Goal: Contribute content: Add original content to the website for others to see

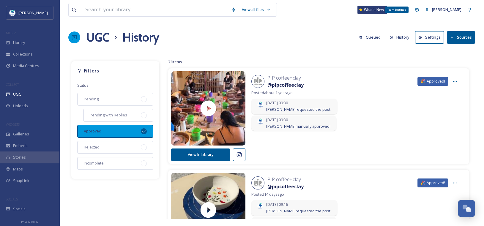
scroll to position [59, 0]
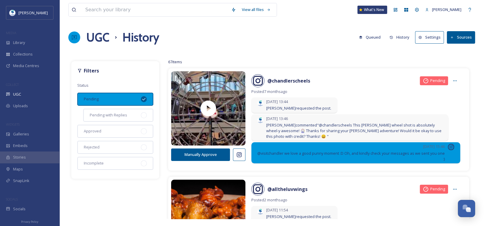
click at [400, 37] on button "History" at bounding box center [399, 37] width 26 height 12
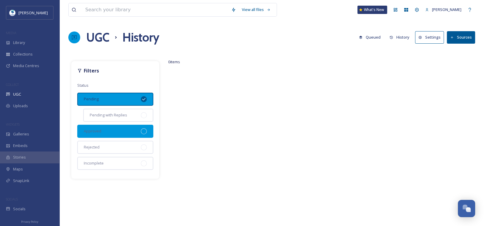
click at [144, 131] on div at bounding box center [144, 131] width 6 height 6
click at [143, 97] on icon at bounding box center [143, 99] width 5 height 5
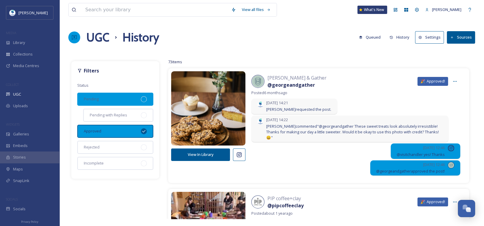
click at [143, 97] on div at bounding box center [144, 99] width 6 height 6
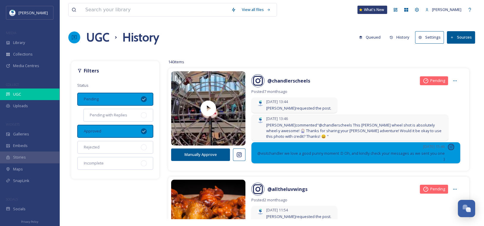
click at [23, 95] on div "UGC" at bounding box center [29, 94] width 59 height 12
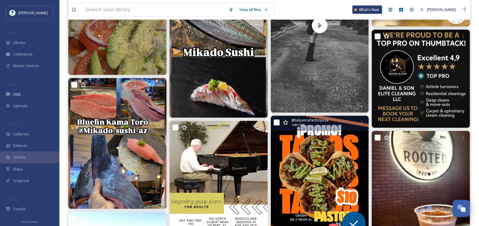
scroll to position [386, 0]
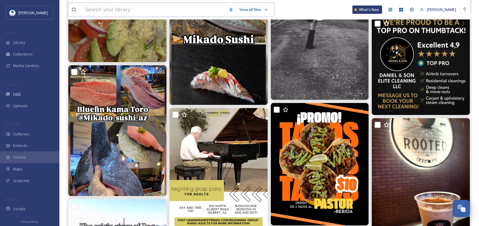
click at [158, 12] on input at bounding box center [153, 9] width 143 height 13
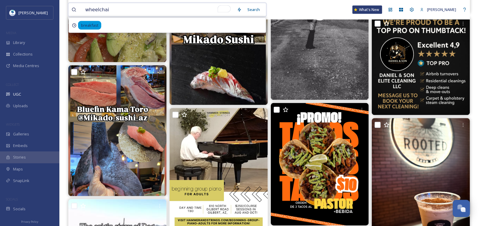
type input "wheelchair"
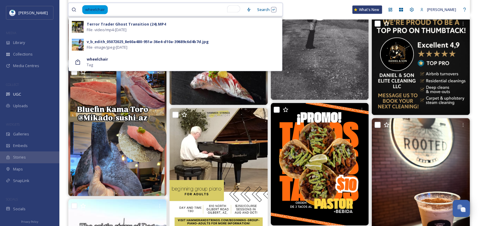
click at [117, 10] on input "To enrich screen reader interactions, please activate Accessibility in Grammarl…" at bounding box center [175, 9] width 135 height 13
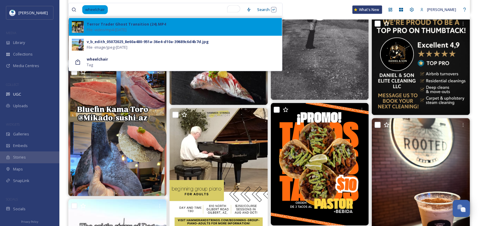
click at [125, 27] on span "File - video/mp4 - Oct 03 2025" at bounding box center [107, 30] width 40 height 6
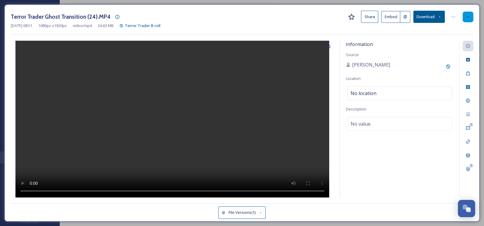
click at [469, 15] on icon at bounding box center [467, 17] width 5 height 5
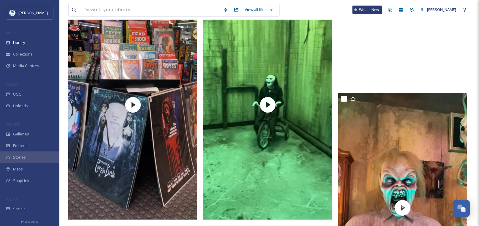
scroll to position [2049, 0]
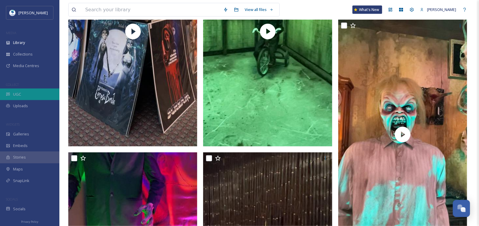
click at [24, 90] on div "UGC" at bounding box center [29, 94] width 59 height 12
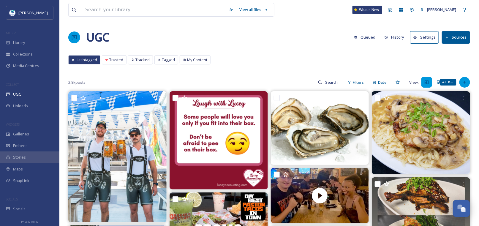
click at [465, 81] on icon at bounding box center [464, 82] width 3 height 3
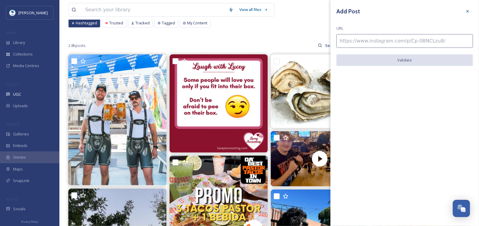
scroll to position [89, 0]
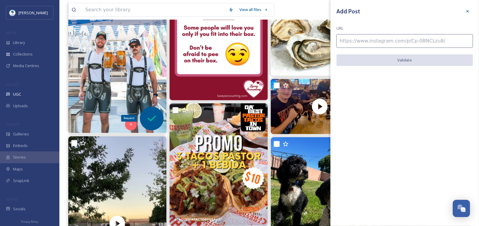
click at [156, 117] on icon at bounding box center [152, 119] width 12 height 12
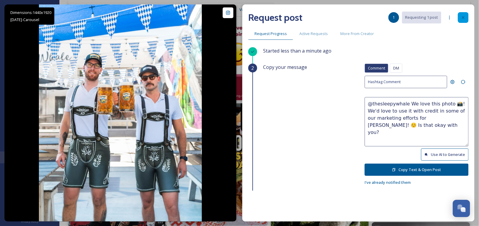
click at [463, 18] on icon at bounding box center [463, 17] width 2 height 2
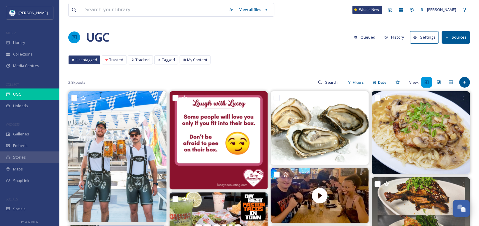
click at [16, 92] on span "UGC" at bounding box center [17, 94] width 8 height 6
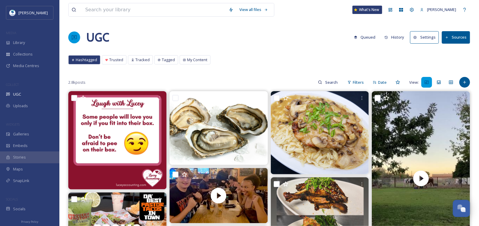
click at [393, 35] on button "History" at bounding box center [395, 37] width 26 height 12
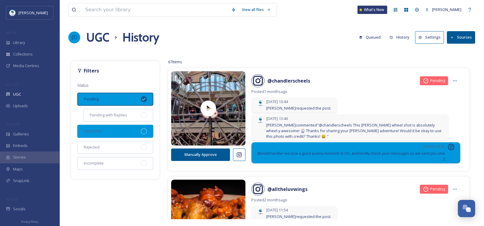
click at [145, 131] on div at bounding box center [144, 131] width 6 height 6
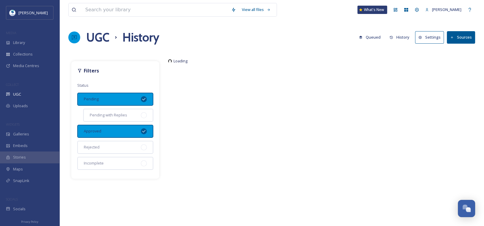
click at [145, 95] on div "Pending" at bounding box center [115, 99] width 76 height 13
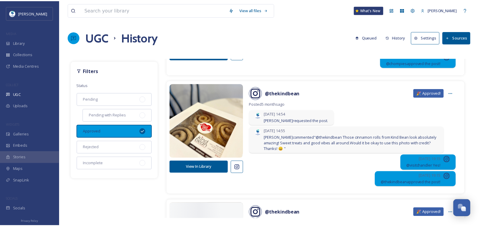
scroll to position [1010, 0]
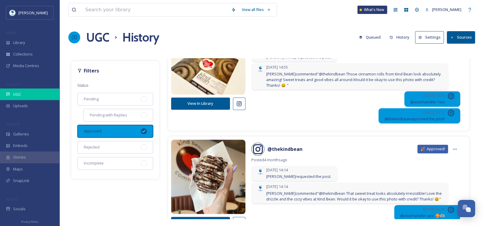
click at [18, 94] on span "UGC" at bounding box center [17, 94] width 8 height 6
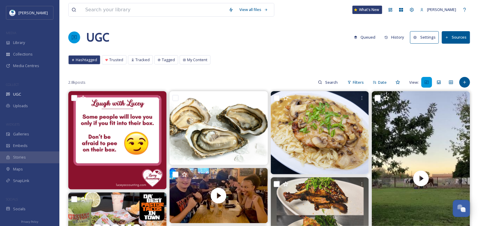
drag, startPoint x: 466, startPoint y: 82, endPoint x: 460, endPoint y: 61, distance: 21.9
click at [469, 76] on div "2.8k posts Filters Date View:" at bounding box center [269, 82] width 402 height 12
click at [114, 8] on input at bounding box center [153, 9] width 143 height 13
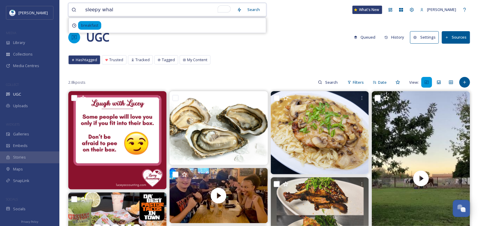
type input "sleepy whale"
type input "s"
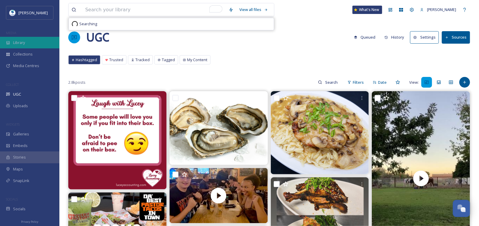
click at [21, 43] on span "Library" at bounding box center [19, 43] width 12 height 6
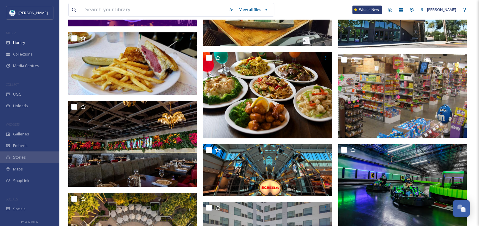
scroll to position [178, 0]
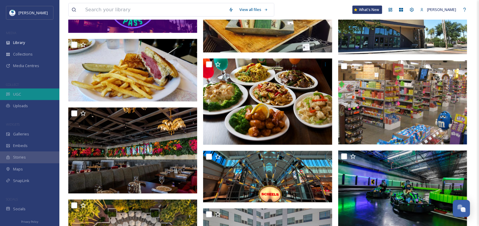
click at [33, 89] on div "UGC" at bounding box center [29, 94] width 59 height 12
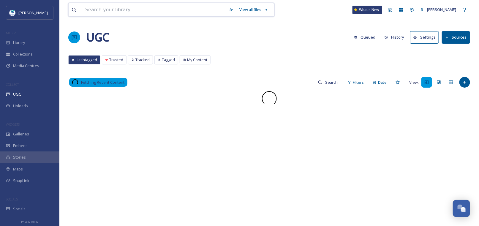
click at [154, 9] on input at bounding box center [153, 9] width 143 height 13
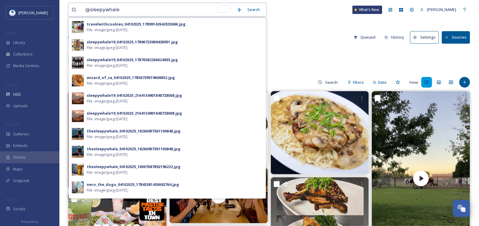
click at [90, 9] on input "@sleepywhale" at bounding box center [158, 9] width 152 height 13
type input "@thesleepywhale"
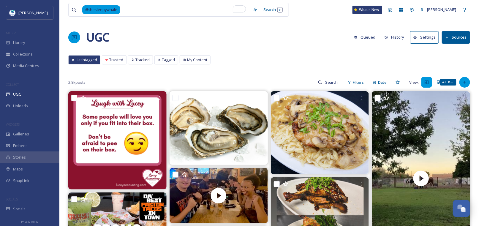
click at [461, 78] on div "Add Post" at bounding box center [464, 82] width 11 height 11
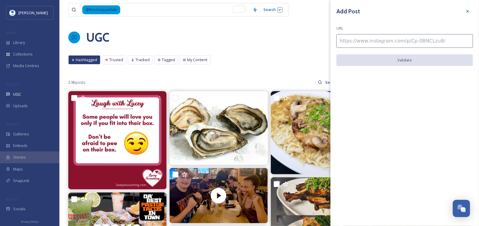
click at [368, 39] on input at bounding box center [404, 41] width 137 height 14
click at [368, 39] on input "To enrich screen reader interactions, please activate Accessibility in Grammarl…" at bounding box center [404, 41] width 137 height 14
paste input "https://www.instagram.com/p/DPWz3Jykk8q/"
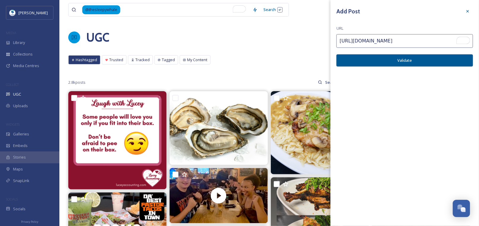
type input "https://www.instagram.com/p/DPWz3Jykk8q/"
click at [400, 61] on button "Validate" at bounding box center [404, 60] width 137 height 12
click at [405, 60] on button "Add Post" at bounding box center [404, 60] width 137 height 12
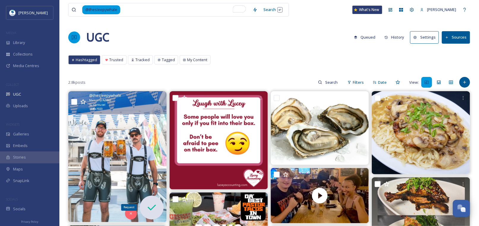
click at [152, 202] on icon at bounding box center [152, 208] width 12 height 12
click at [151, 206] on icon at bounding box center [152, 208] width 12 height 12
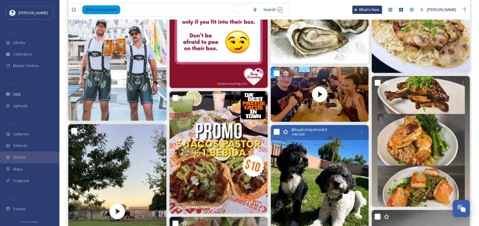
scroll to position [119, 0]
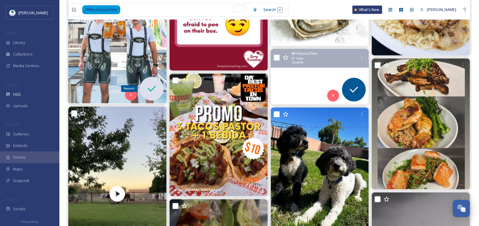
click at [154, 88] on icon at bounding box center [152, 89] width 8 height 6
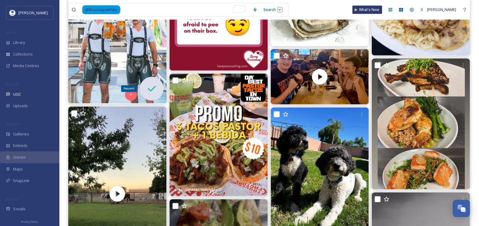
click at [149, 85] on icon at bounding box center [152, 89] width 12 height 12
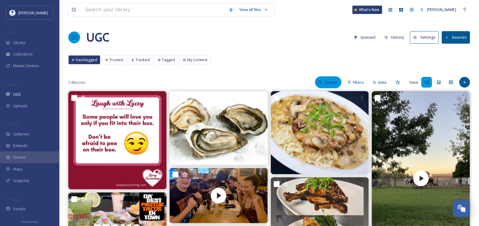
click at [327, 84] on input at bounding box center [331, 82] width 19 height 12
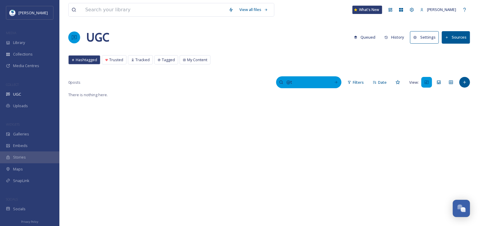
type input "@"
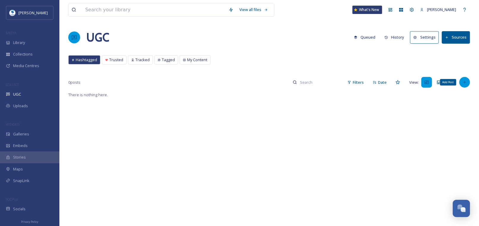
click at [464, 86] on div "Add Post" at bounding box center [464, 82] width 11 height 11
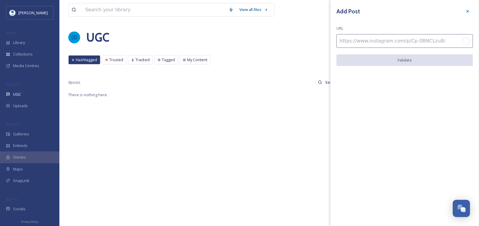
click at [398, 37] on input "To enrich screen reader interactions, please activate Accessibility in Grammarl…" at bounding box center [404, 41] width 137 height 14
paste input "https://www.instagram.com/p/DPWz3Jykk8q/"
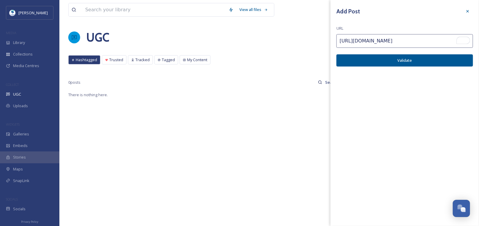
type input "https://www.instagram.com/p/DPWz3Jykk8q/"
click at [407, 63] on button "Validate" at bounding box center [404, 60] width 137 height 12
click at [399, 59] on button "Add Post" at bounding box center [404, 60] width 137 height 12
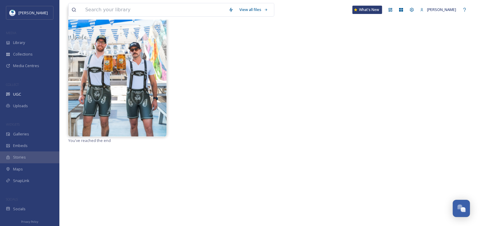
scroll to position [91, 0]
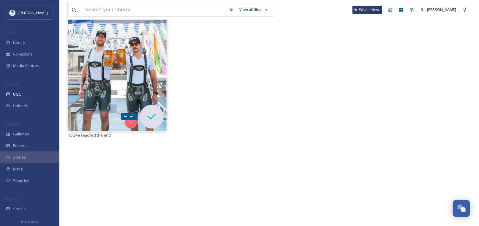
click at [156, 116] on icon at bounding box center [152, 117] width 12 height 12
click at [149, 116] on icon at bounding box center [152, 117] width 12 height 12
click at [153, 116] on icon at bounding box center [152, 116] width 8 height 6
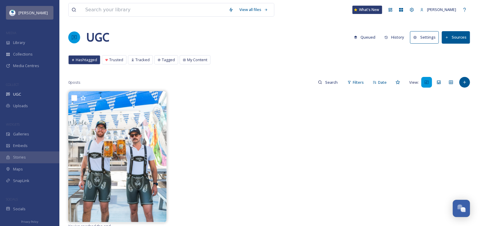
click at [31, 12] on span "[PERSON_NAME]" at bounding box center [32, 12] width 29 height 5
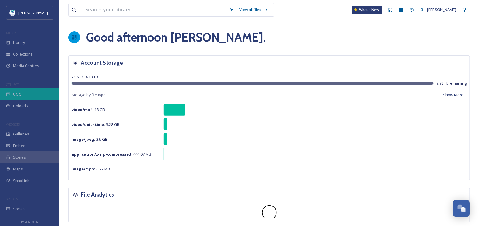
click at [18, 92] on span "UGC" at bounding box center [17, 94] width 8 height 6
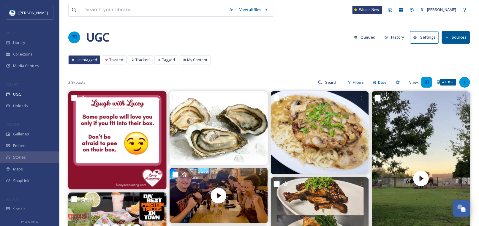
click at [465, 83] on icon at bounding box center [464, 82] width 5 height 5
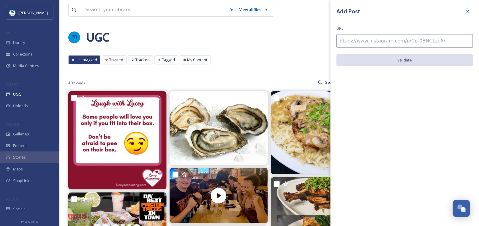
click at [355, 42] on input at bounding box center [404, 41] width 137 height 14
paste input "https://www.instagram.com/p/DPWz3Jykk8q/"
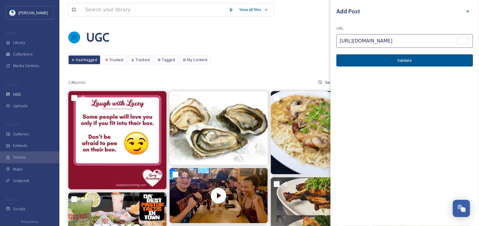
type input "https://www.instagram.com/p/DPWz3Jykk8q/"
click at [404, 65] on button "Validate" at bounding box center [404, 60] width 137 height 12
click at [401, 57] on button "Add Post" at bounding box center [404, 60] width 137 height 12
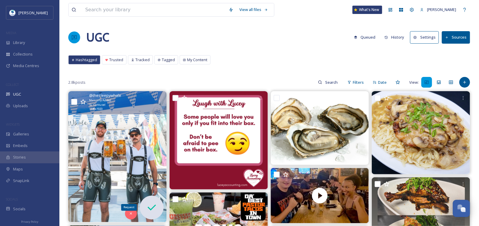
click at [154, 206] on icon at bounding box center [152, 208] width 12 height 12
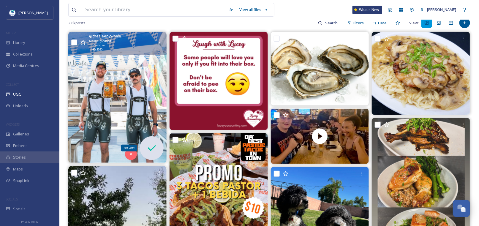
click at [154, 145] on icon at bounding box center [152, 148] width 12 height 12
click at [151, 147] on icon at bounding box center [152, 148] width 12 height 12
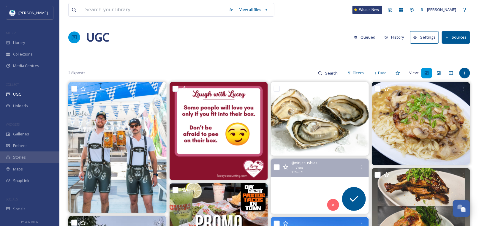
scroll to position [0, 0]
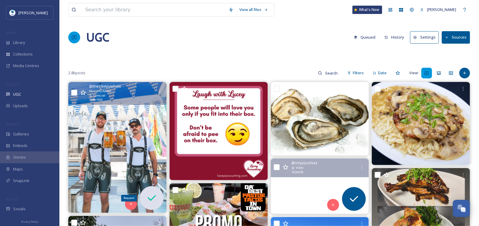
click at [149, 194] on icon at bounding box center [152, 198] width 12 height 12
click at [152, 197] on icon at bounding box center [152, 198] width 12 height 12
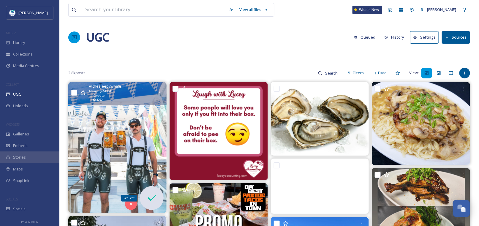
click at [151, 193] on icon at bounding box center [152, 198] width 12 height 12
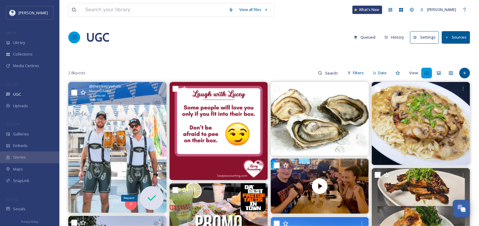
click at [145, 195] on div "Request" at bounding box center [152, 198] width 24 height 24
click at [153, 198] on icon at bounding box center [152, 198] width 12 height 12
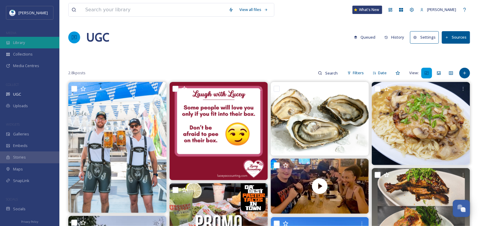
click at [16, 40] on span "Library" at bounding box center [19, 43] width 12 height 6
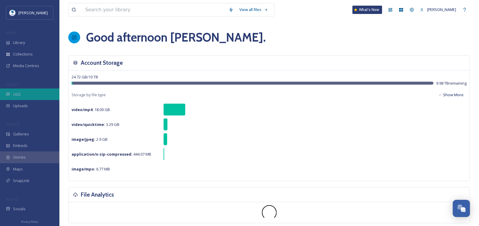
click at [18, 94] on span "UGC" at bounding box center [17, 94] width 8 height 6
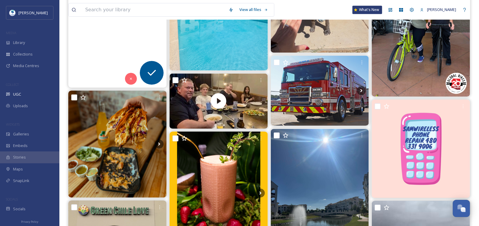
scroll to position [683, 0]
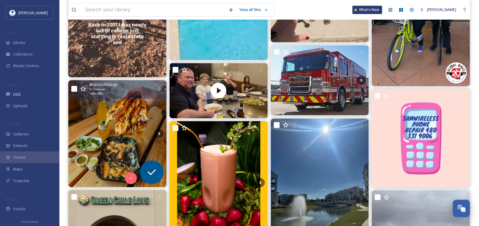
click at [98, 108] on img at bounding box center [117, 133] width 98 height 107
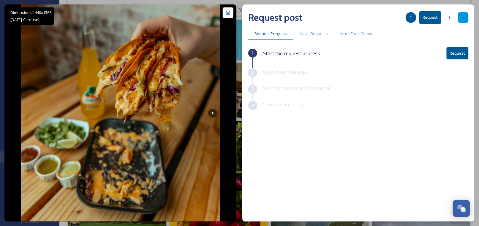
click at [463, 19] on icon at bounding box center [463, 17] width 5 height 5
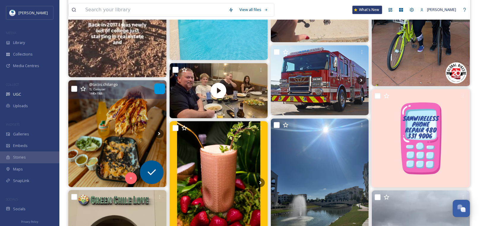
click at [158, 86] on icon at bounding box center [159, 88] width 5 height 5
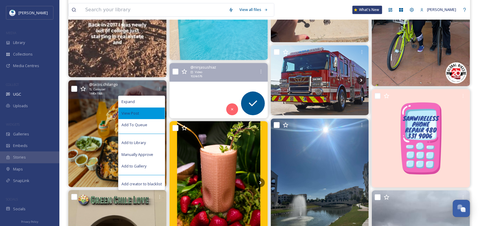
click at [137, 112] on span "View Post" at bounding box center [130, 113] width 18 height 6
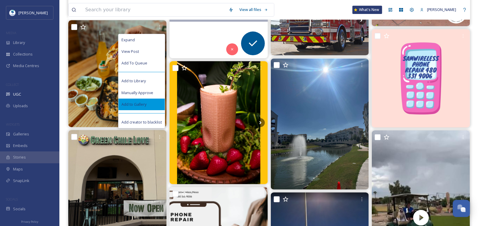
scroll to position [831, 0]
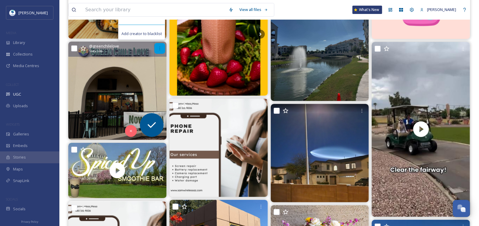
click at [156, 46] on div at bounding box center [159, 48] width 11 height 11
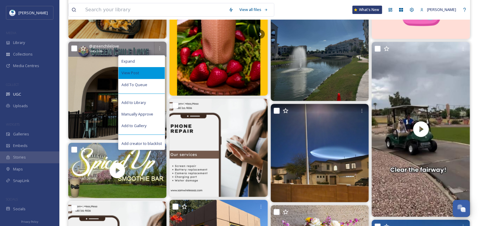
click at [131, 71] on span "View Post" at bounding box center [130, 73] width 18 height 6
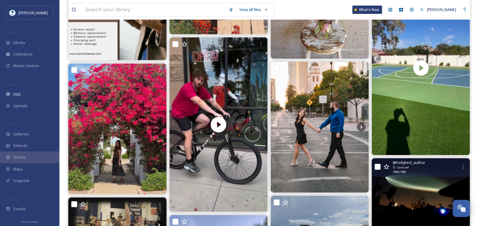
scroll to position [1099, 0]
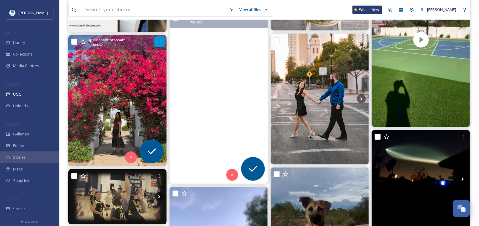
click at [160, 40] on icon at bounding box center [159, 41] width 5 height 5
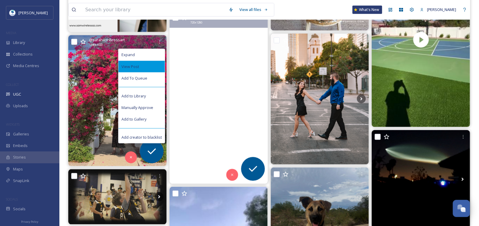
click at [143, 66] on div "View Post" at bounding box center [141, 67] width 46 height 12
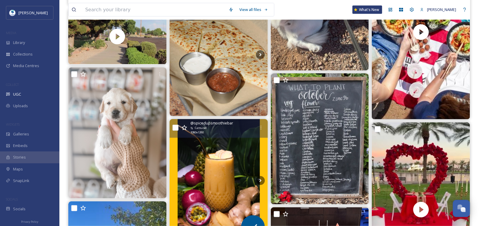
scroll to position [2108, 0]
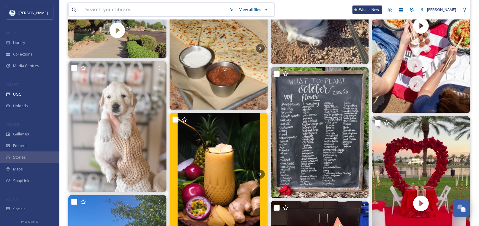
click at [182, 7] on input at bounding box center [153, 9] width 143 height 13
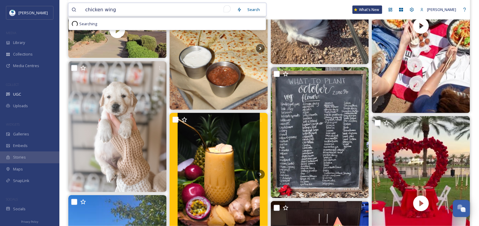
type input "chicken wings"
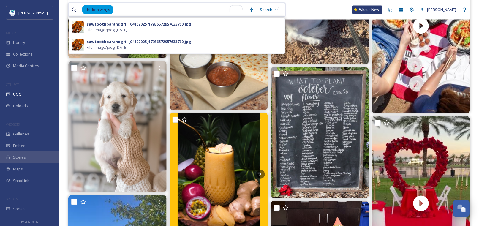
click at [133, 8] on input "To enrich screen reader interactions, please activate Accessibility in Grammarl…" at bounding box center [180, 9] width 132 height 13
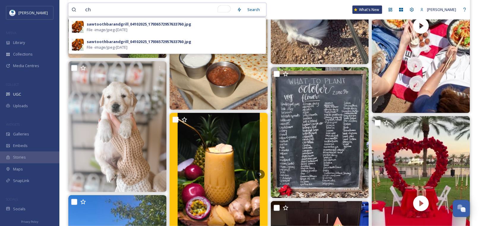
type input "c"
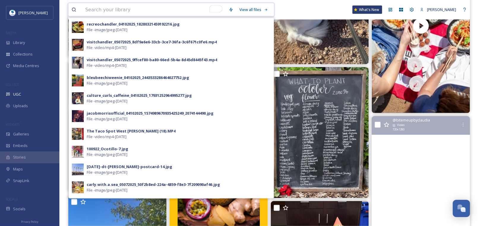
click at [176, 10] on input "To enrich screen reader interactions, please activate Accessibility in Grammarl…" at bounding box center [153, 9] width 143 height 13
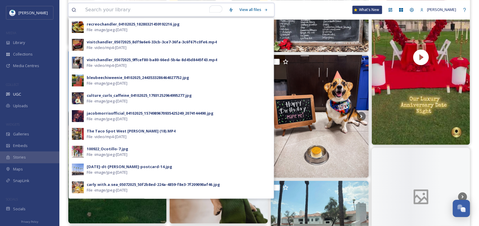
scroll to position [2257, 0]
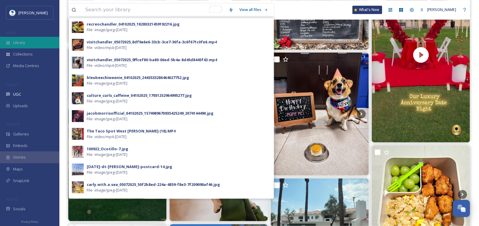
click at [22, 43] on span "Library" at bounding box center [19, 43] width 12 height 6
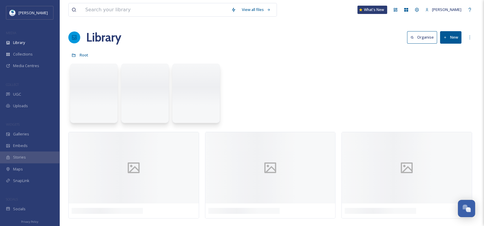
click at [18, 91] on span "UGC" at bounding box center [17, 94] width 8 height 6
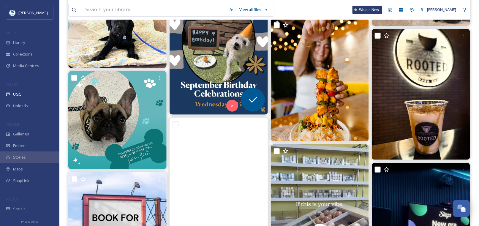
scroll to position [2643, 0]
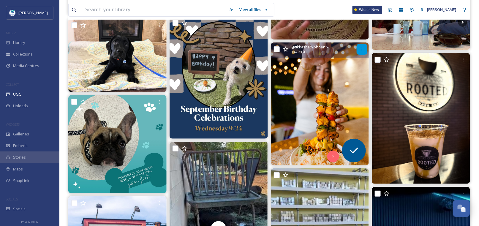
click at [364, 48] on icon at bounding box center [362, 49] width 5 height 5
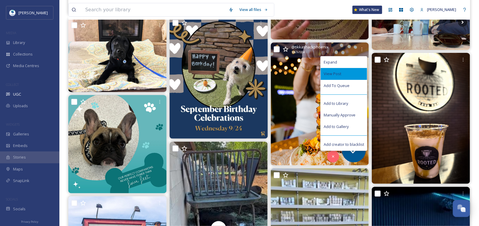
click at [339, 73] on span "View Post" at bounding box center [333, 74] width 18 height 6
click at [18, 40] on span "Library" at bounding box center [19, 43] width 12 height 6
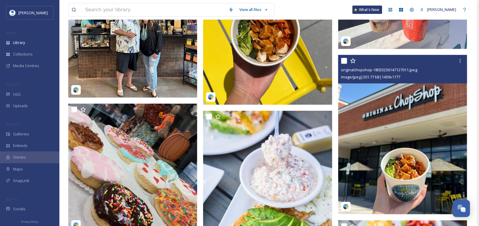
scroll to position [1396, 0]
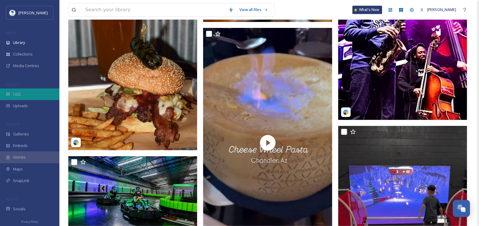
click at [17, 96] on span "UGC" at bounding box center [17, 94] width 8 height 6
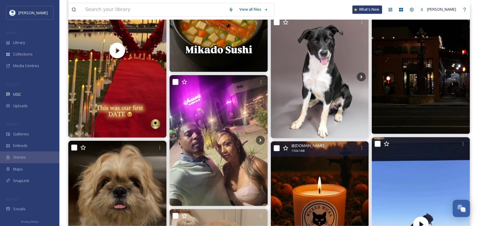
scroll to position [4657, 0]
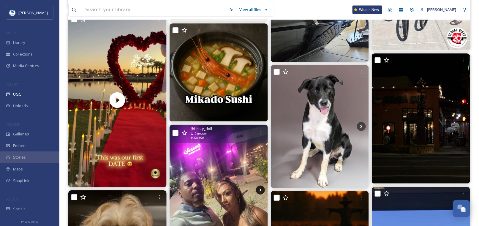
click at [260, 187] on icon at bounding box center [260, 190] width 9 height 9
click at [258, 189] on icon at bounding box center [260, 190] width 9 height 9
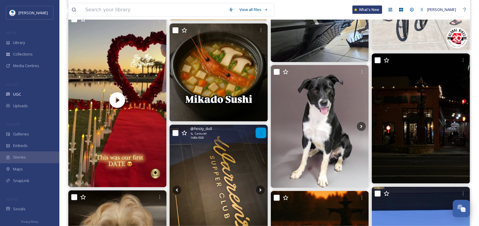
click at [261, 130] on div at bounding box center [261, 133] width 11 height 11
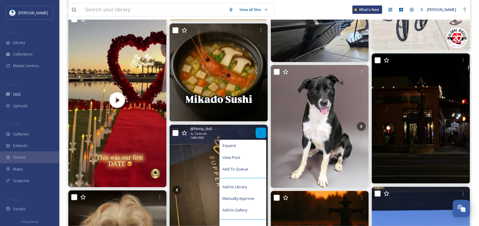
click at [260, 131] on icon at bounding box center [261, 133] width 5 height 5
click at [234, 159] on span "View Post" at bounding box center [232, 158] width 18 height 6
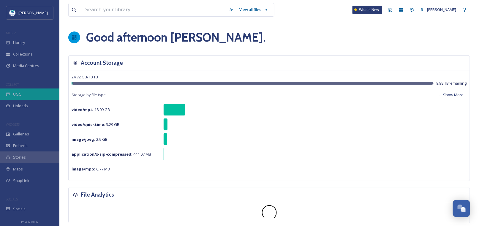
click at [11, 92] on div "UGC" at bounding box center [29, 94] width 59 height 12
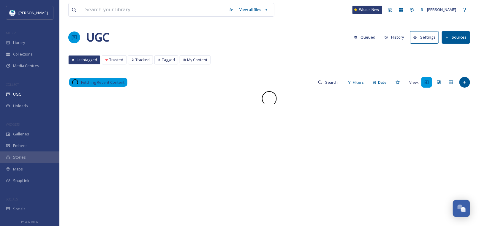
click at [399, 35] on button "History" at bounding box center [395, 37] width 26 height 12
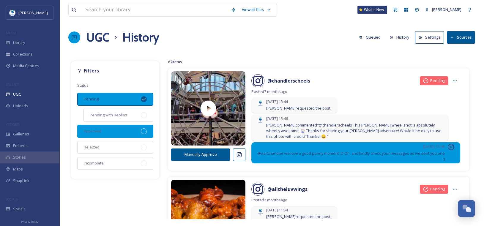
click at [148, 132] on div "Approved" at bounding box center [115, 131] width 76 height 13
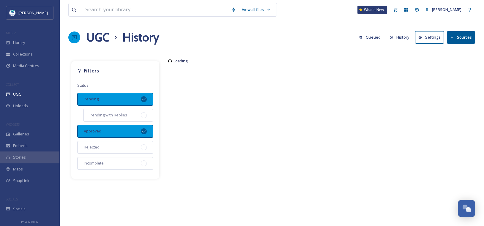
click at [143, 97] on icon at bounding box center [143, 99] width 5 height 5
